Goal: Transaction & Acquisition: Purchase product/service

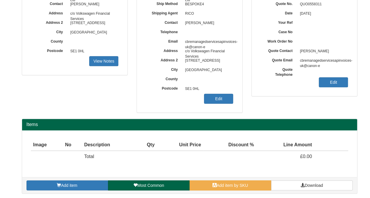
scroll to position [87, 0]
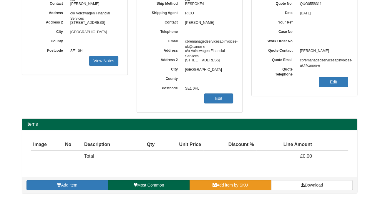
click at [235, 184] on span "Add item by SKU" at bounding box center [231, 185] width 31 height 5
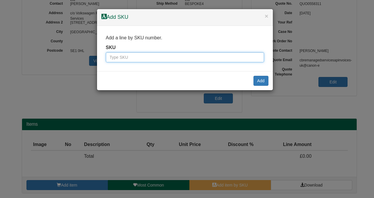
click at [138, 59] on input "text" at bounding box center [185, 57] width 158 height 10
paste input "100072320"
type input "100072320"
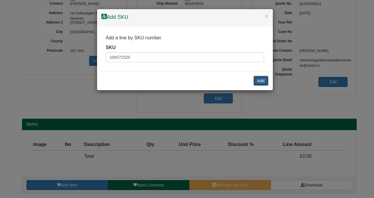
click at [261, 81] on button "Add" at bounding box center [260, 81] width 15 height 10
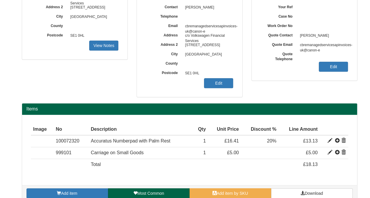
scroll to position [110, 0]
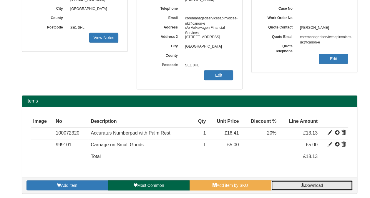
click at [301, 183] on span at bounding box center [302, 185] width 4 height 4
